Goal: Transaction & Acquisition: Purchase product/service

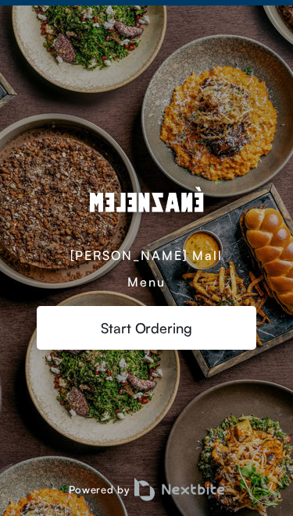
click at [222, 289] on div "[PERSON_NAME] Mall Menu" at bounding box center [146, 231] width 219 height 118
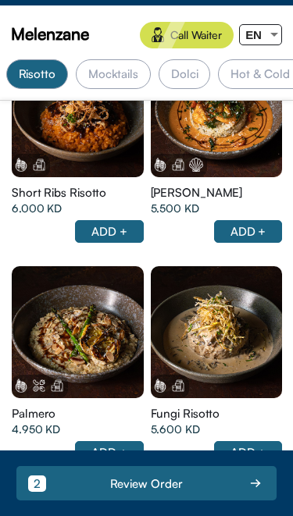
click at [227, 333] on div at bounding box center [217, 332] width 132 height 132
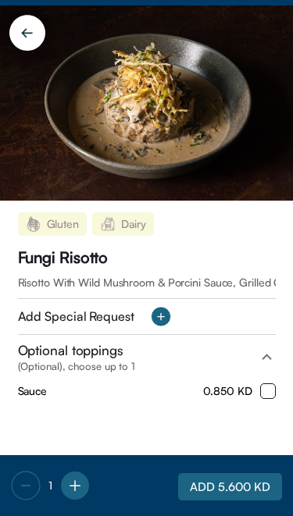
click at [251, 289] on span "Risotto With Wild Mushroom & Porcini Sauce, Grilled Chicken" at bounding box center [165, 282] width 295 height 13
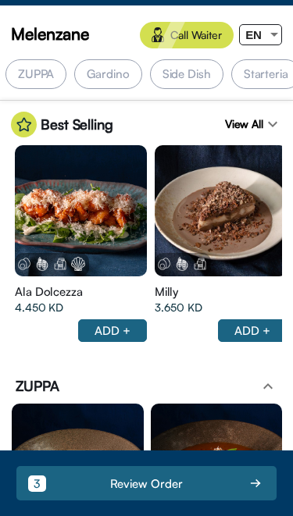
click at [242, 349] on div "Milly 3.650 KD ADD +" at bounding box center [221, 312] width 132 height 73
click at [34, 235] on div at bounding box center [81, 211] width 132 height 132
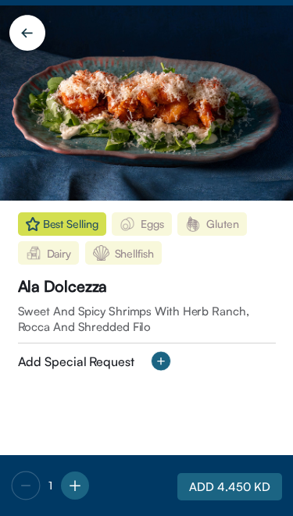
click at [244, 403] on div "Best Selling Eggs [GEOGRAPHIC_DATA] [GEOGRAPHIC_DATA] Shellfish Ala Dolcezza Sw…" at bounding box center [146, 328] width 293 height 254
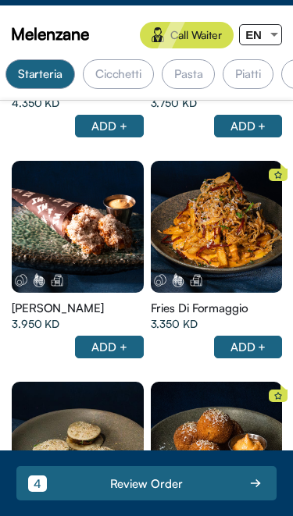
click at [133, 279] on div at bounding box center [78, 227] width 132 height 132
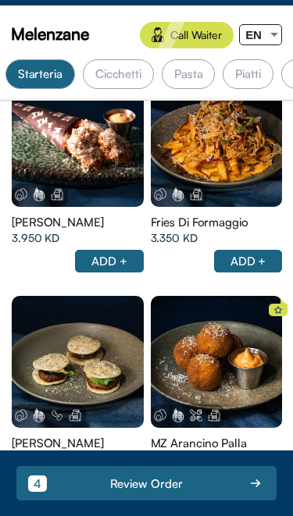
click at [234, 390] on div at bounding box center [217, 362] width 132 height 132
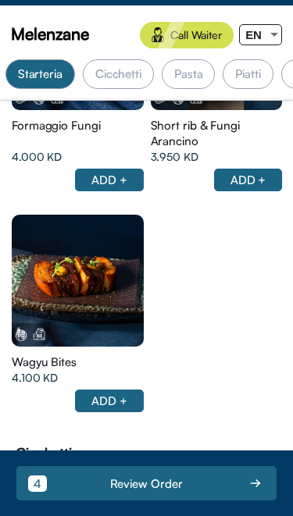
click at [109, 333] on div at bounding box center [78, 281] width 132 height 132
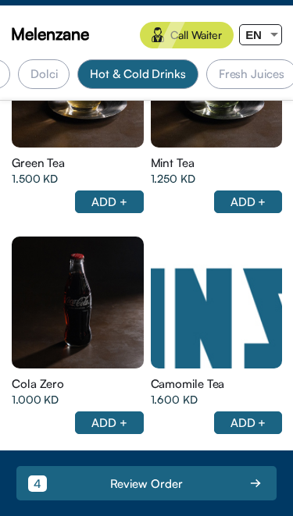
click at [110, 283] on div at bounding box center [78, 303] width 132 height 132
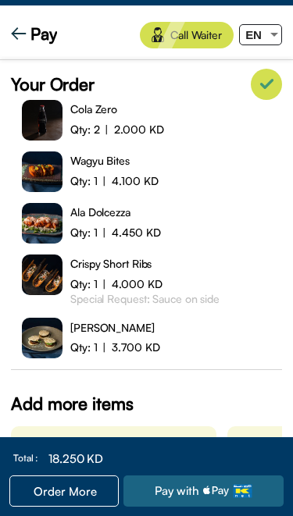
scroll to position [193, 0]
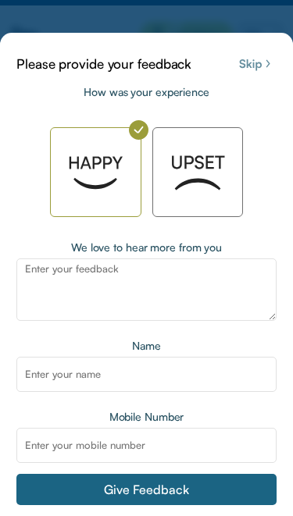
click at [208, 383] on input at bounding box center [146, 374] width 260 height 35
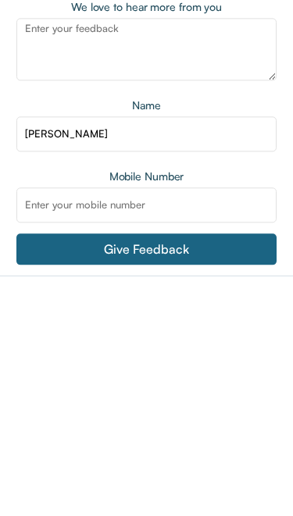
type input "[PERSON_NAME]"
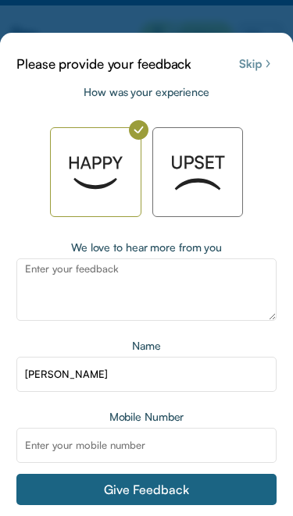
click at [190, 449] on input at bounding box center [146, 445] width 260 height 35
type input "66680881"
